Goal: Information Seeking & Learning: Find specific fact

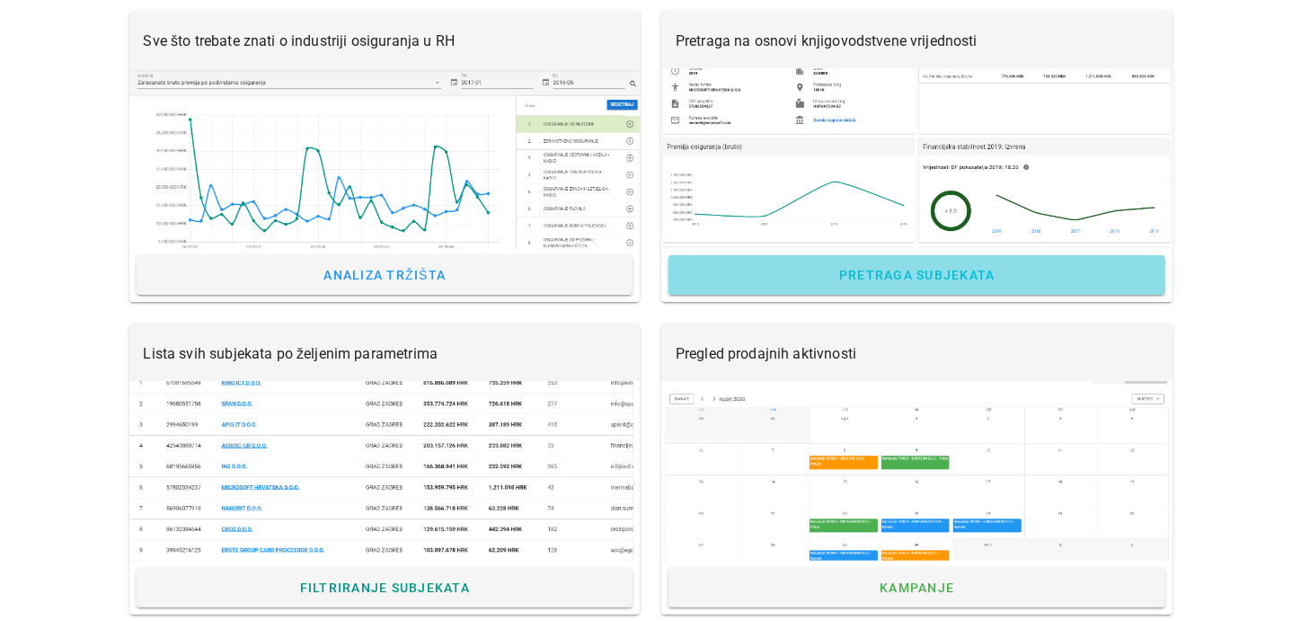
click at [887, 269] on span "Pretraga subjekata" at bounding box center [916, 275] width 157 height 14
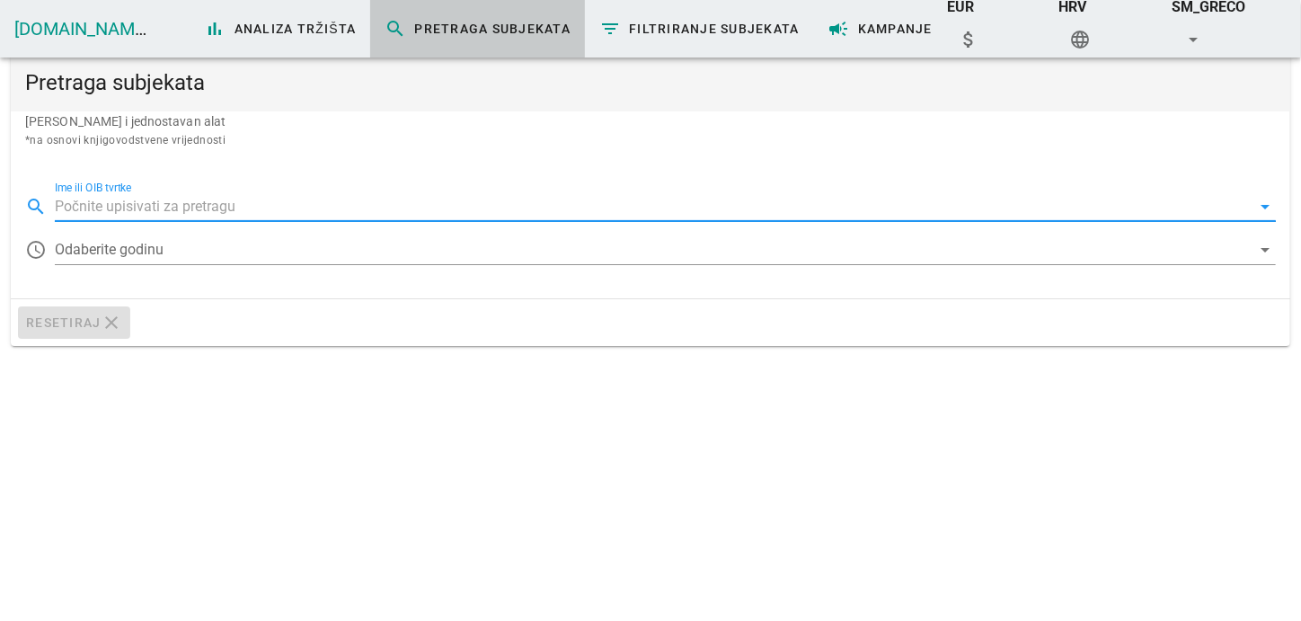
drag, startPoint x: 139, startPoint y: 211, endPoint x: 129, endPoint y: 207, distance: 10.9
click at [137, 211] on input "Ime ili OIB tvrtke" at bounding box center [653, 206] width 1196 height 29
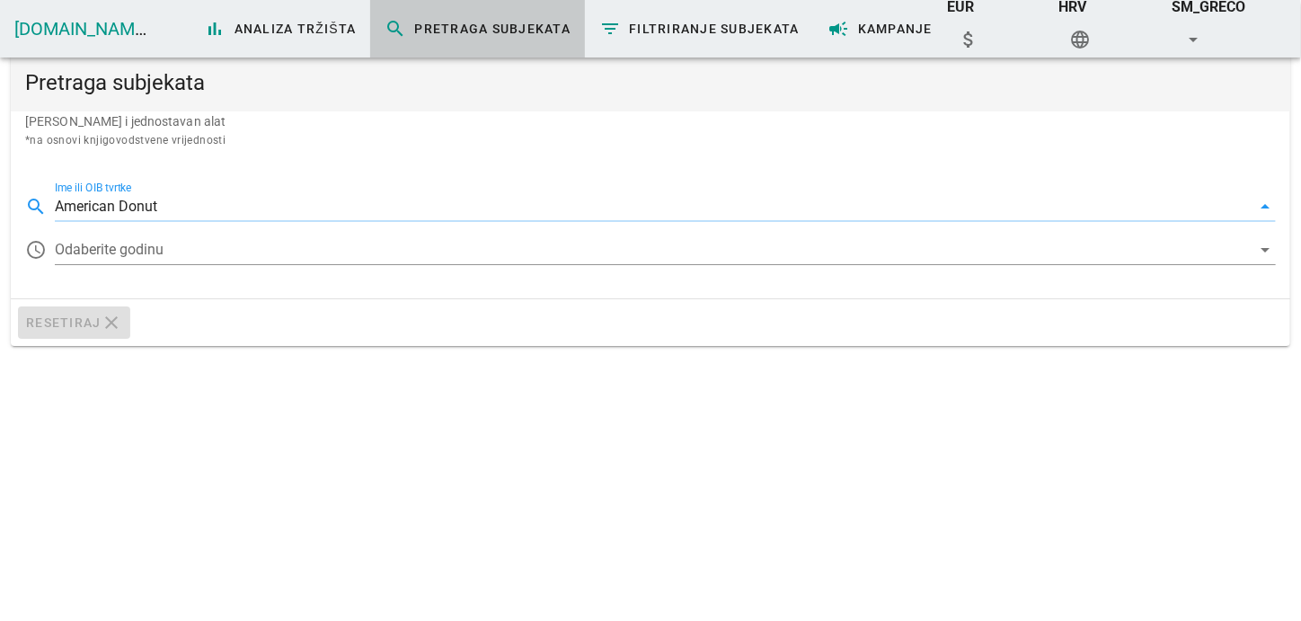
type input "American Donut"
click at [121, 235] on div at bounding box center [653, 249] width 1196 height 29
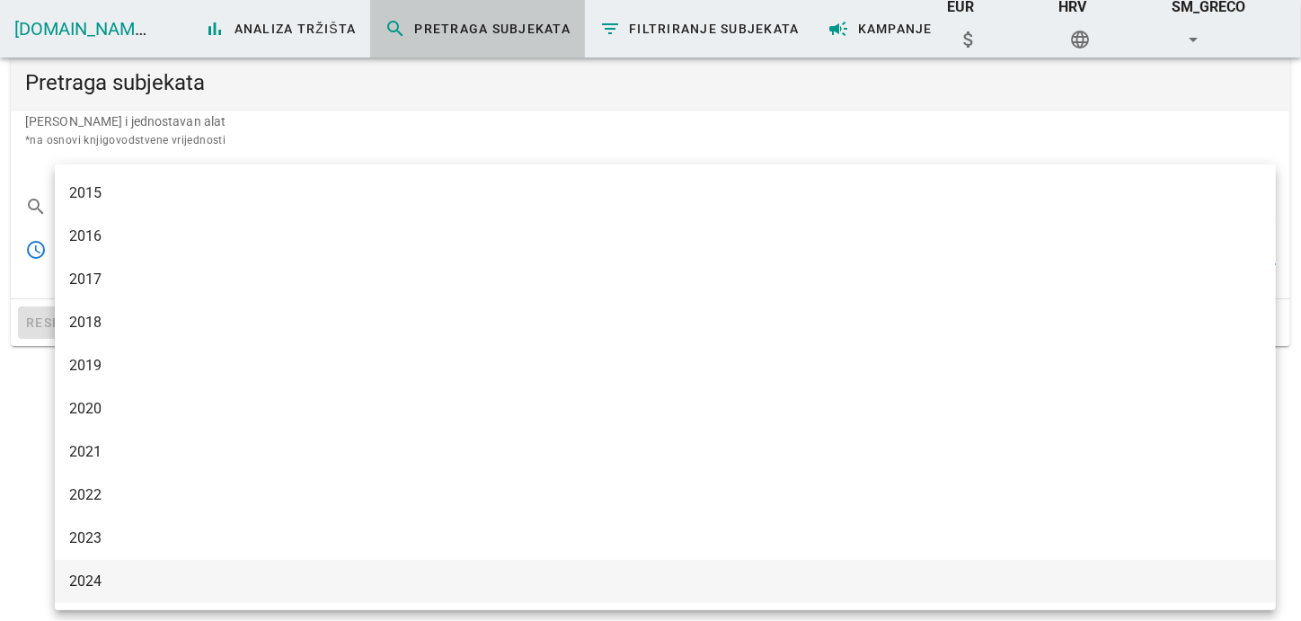
click at [86, 583] on div "2024" at bounding box center [665, 580] width 1192 height 17
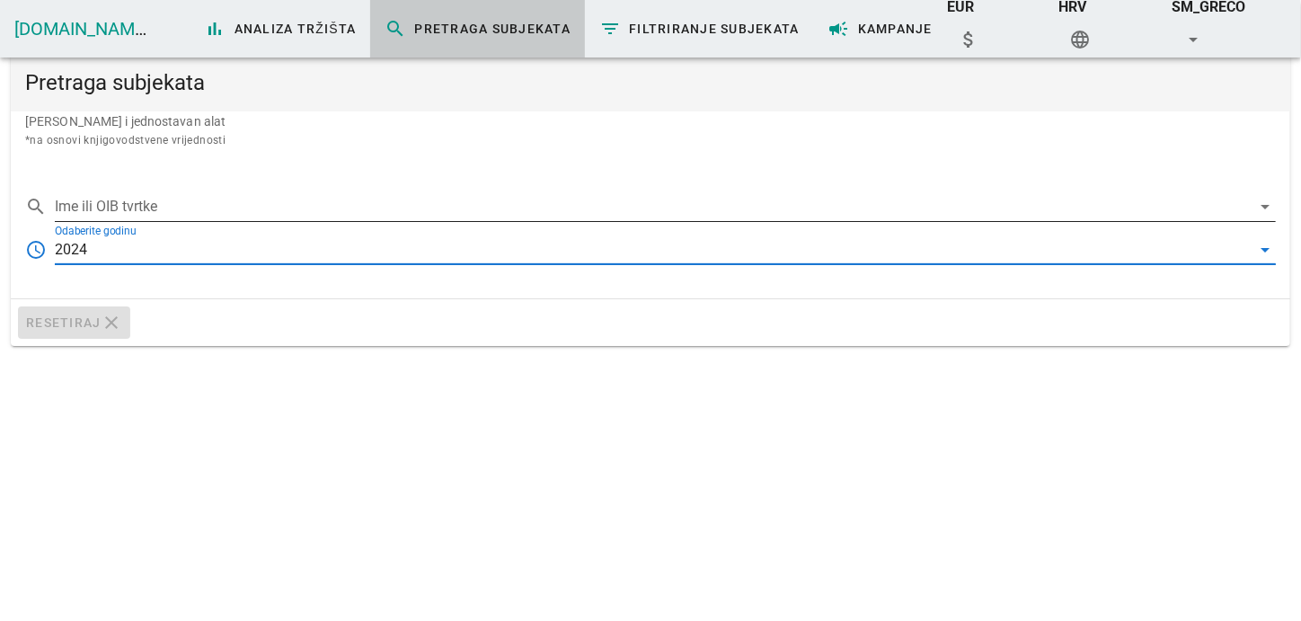
click at [122, 195] on input "Ime ili OIB tvrtke" at bounding box center [653, 206] width 1196 height 29
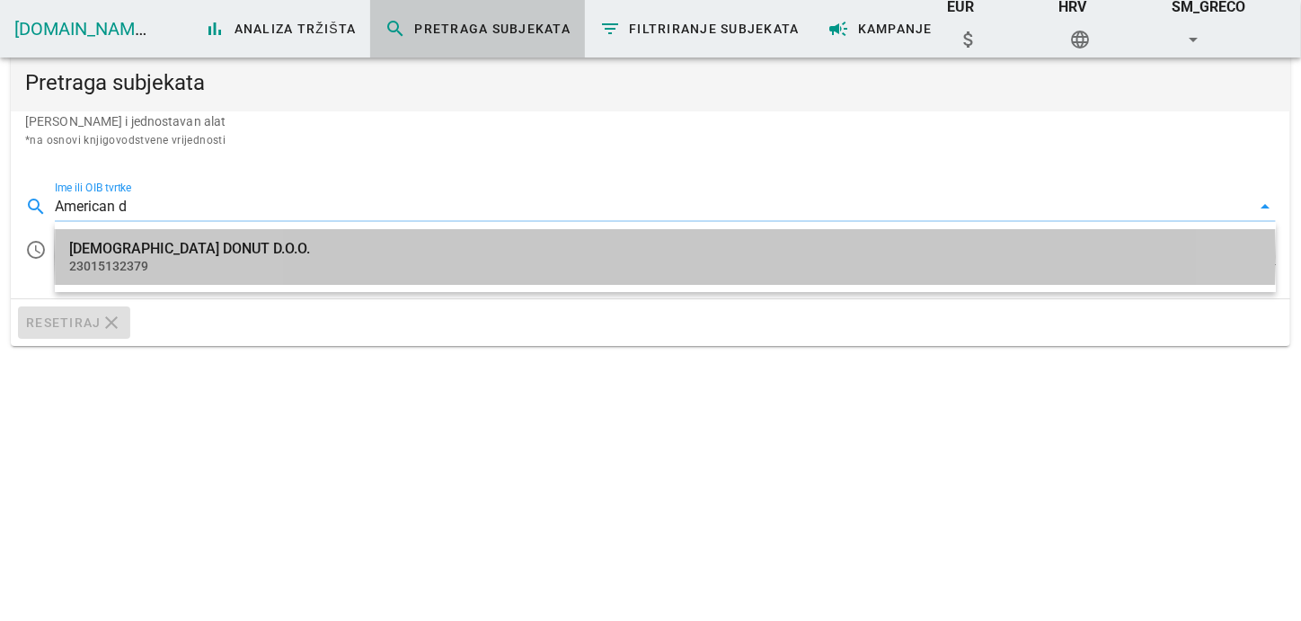
click at [160, 251] on div "[DEMOGRAPHIC_DATA] DONUT D.O.O." at bounding box center [665, 248] width 1192 height 17
type input "[DEMOGRAPHIC_DATA] DONUT D.O.O."
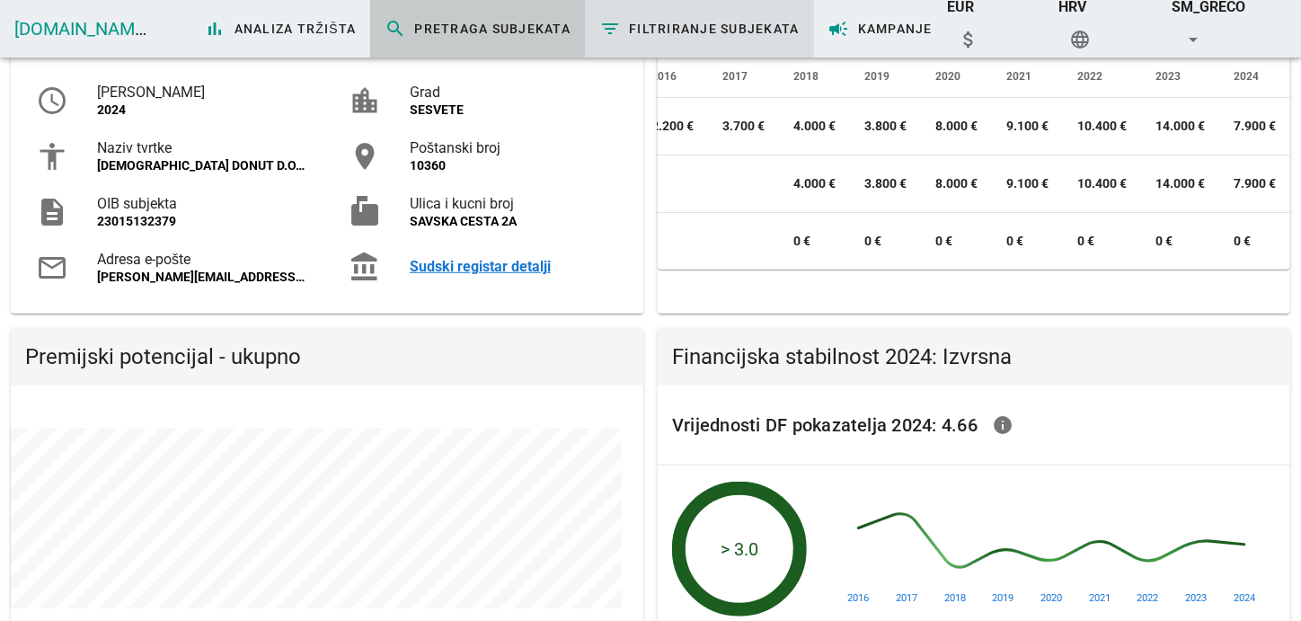
scroll to position [362, 0]
